Goal: Information Seeking & Learning: Learn about a topic

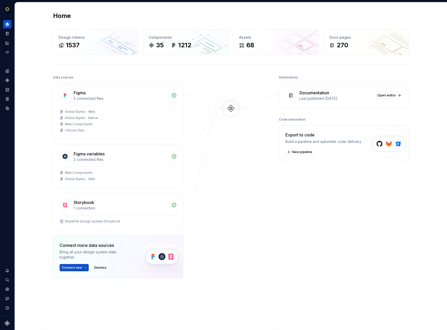
click at [315, 93] on div "Documentation" at bounding box center [314, 93] width 30 height 6
click at [396, 93] on link "Open editor" at bounding box center [389, 95] width 28 height 7
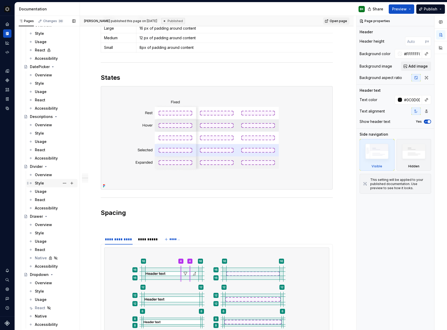
scroll to position [858, 0]
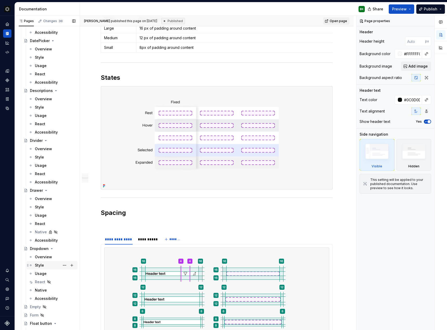
click at [46, 255] on div "Overview" at bounding box center [43, 256] width 17 height 5
click at [51, 274] on div "Usage" at bounding box center [55, 273] width 41 height 7
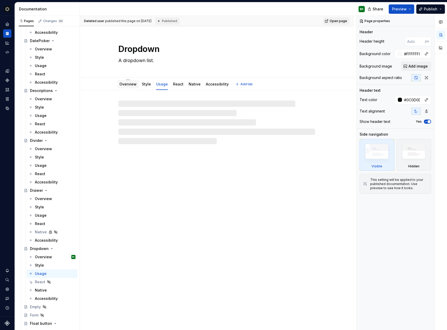
click at [130, 87] on div "Overview" at bounding box center [127, 84] width 17 height 6
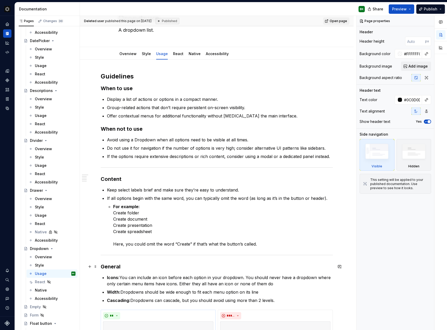
scroll to position [29, 0]
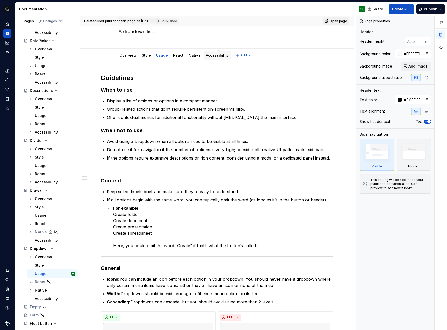
click at [210, 59] on div "Accessibility" at bounding box center [217, 55] width 27 height 8
click at [215, 56] on link "Accessibility" at bounding box center [217, 55] width 23 height 4
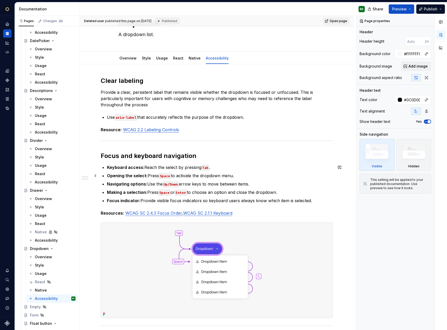
scroll to position [52, 0]
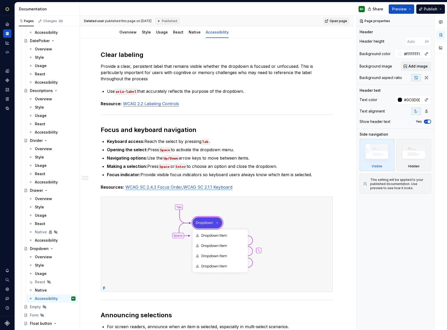
type textarea "*"
